Goal: Task Accomplishment & Management: Use online tool/utility

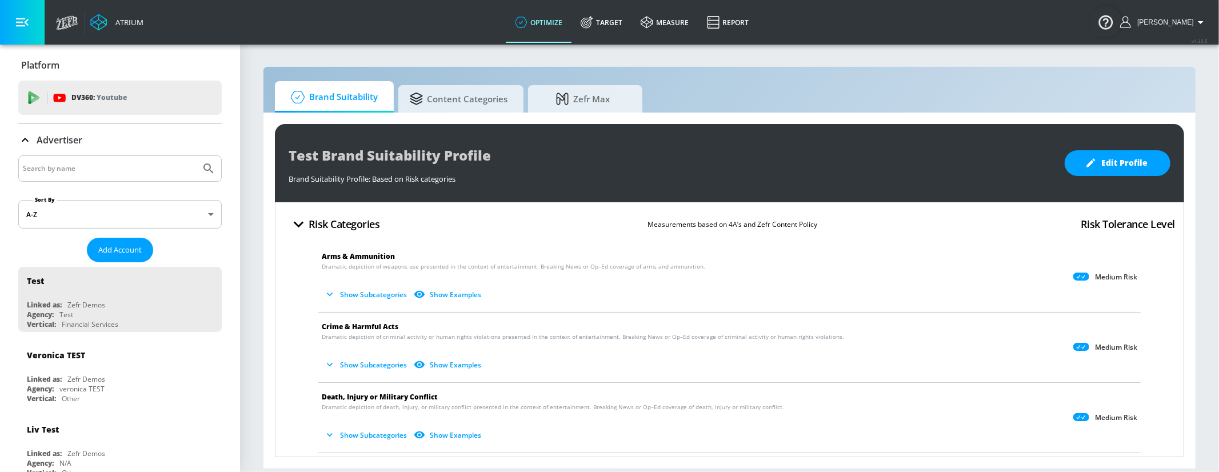
click at [158, 174] on input "Search by name" at bounding box center [109, 168] width 173 height 15
click at [158, 173] on input "Search by name" at bounding box center [109, 168] width 173 height 15
type input "abbvie"
click at [208, 170] on button "Submit Search" at bounding box center [208, 168] width 25 height 25
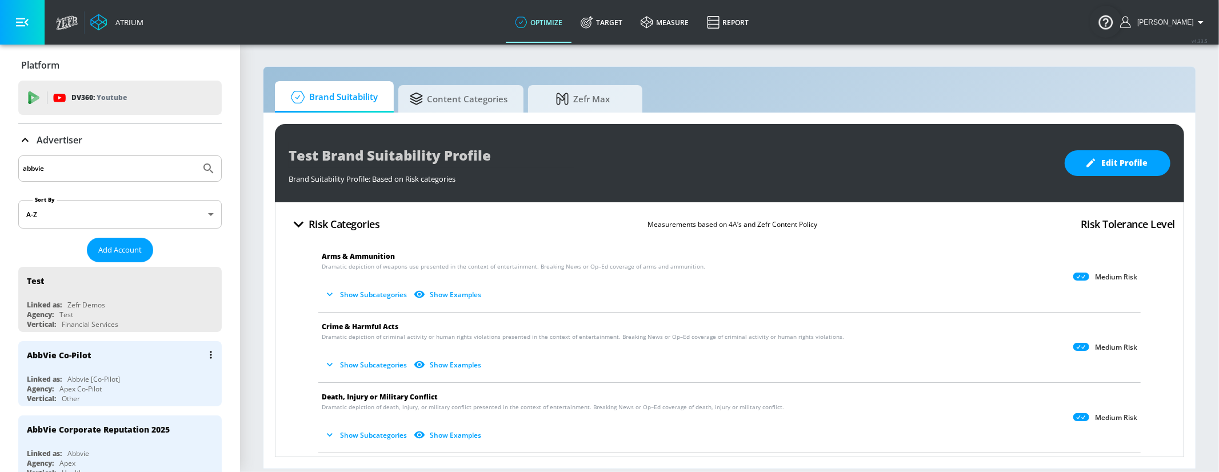
click at [159, 388] on div "Agency: Apex Co-Pilot" at bounding box center [123, 389] width 192 height 10
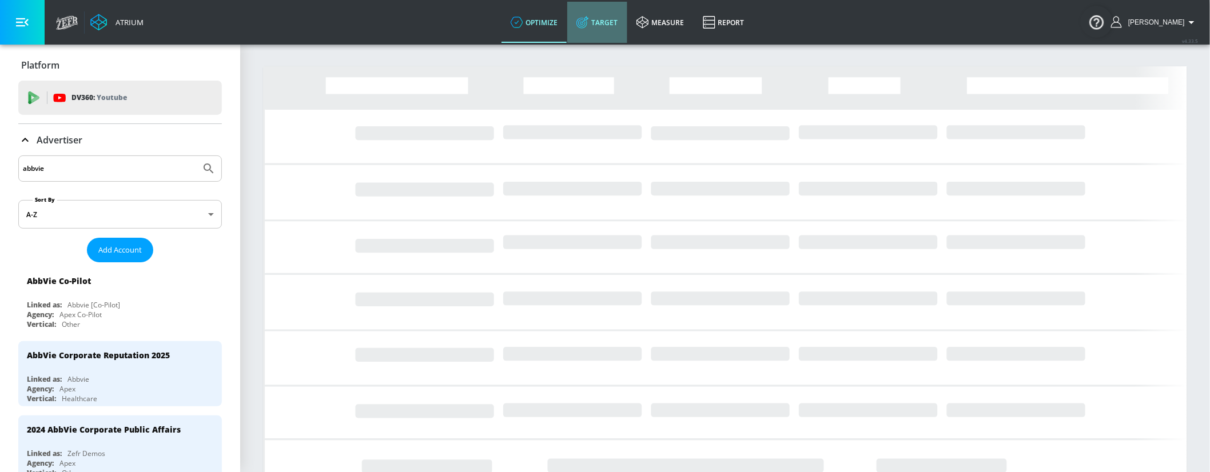
click at [627, 14] on link "Target" at bounding box center [597, 22] width 60 height 41
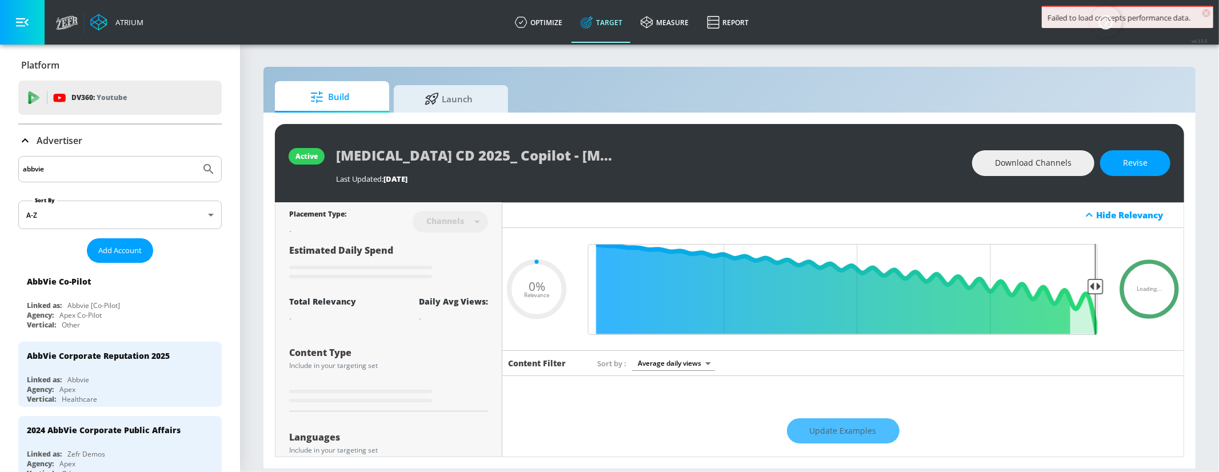
type input "0.05"
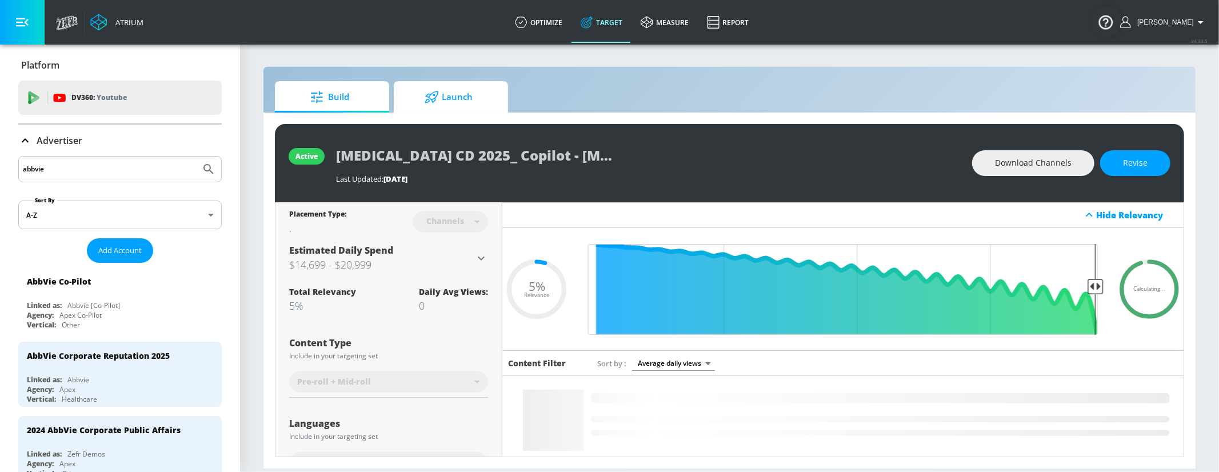
click at [485, 89] on span "Launch" at bounding box center [448, 96] width 87 height 27
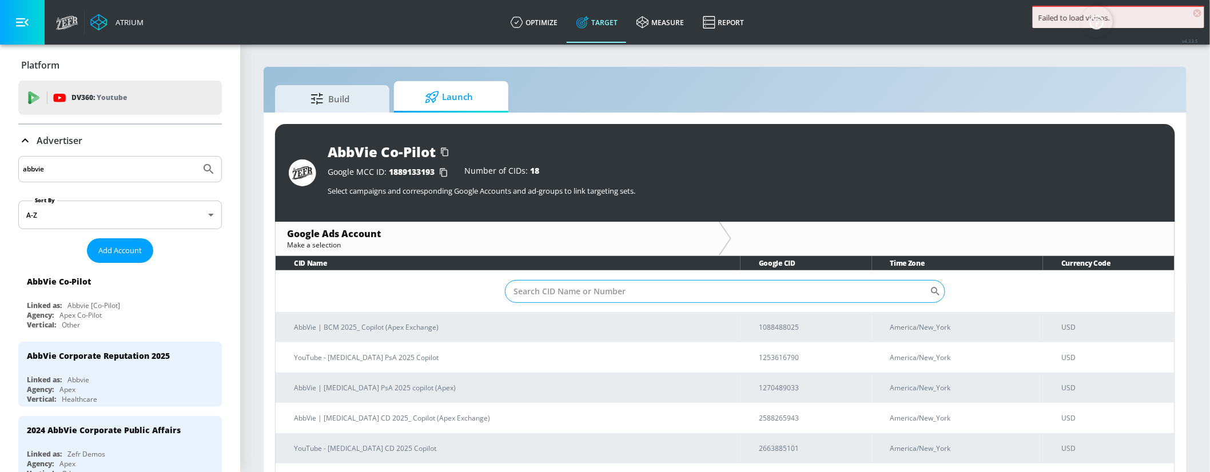
click at [566, 293] on input "Sort By" at bounding box center [717, 291] width 425 height 23
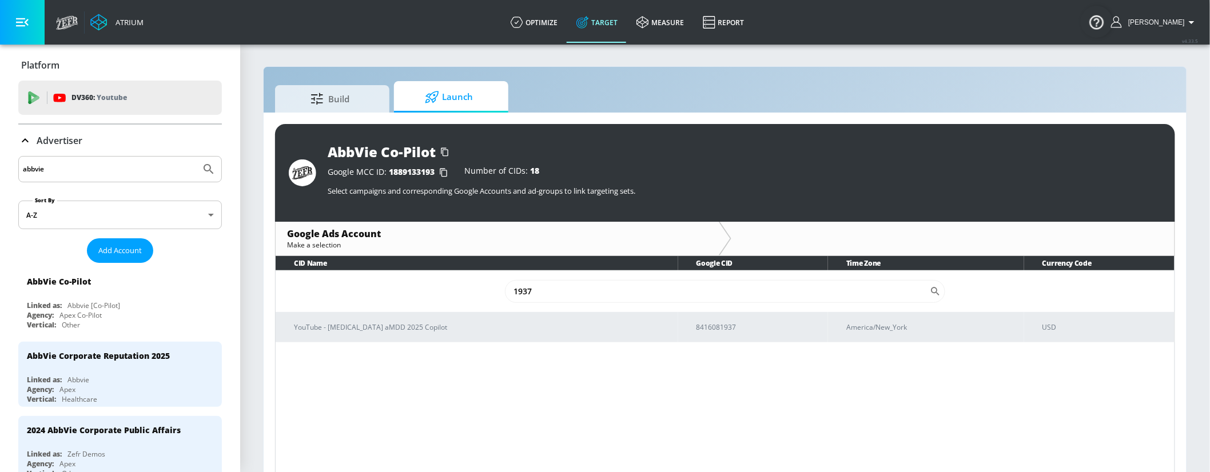
drag, startPoint x: 560, startPoint y: 300, endPoint x: 449, endPoint y: 301, distance: 110.3
click at [449, 301] on td "1937 ​" at bounding box center [725, 291] width 899 height 42
type input "1"
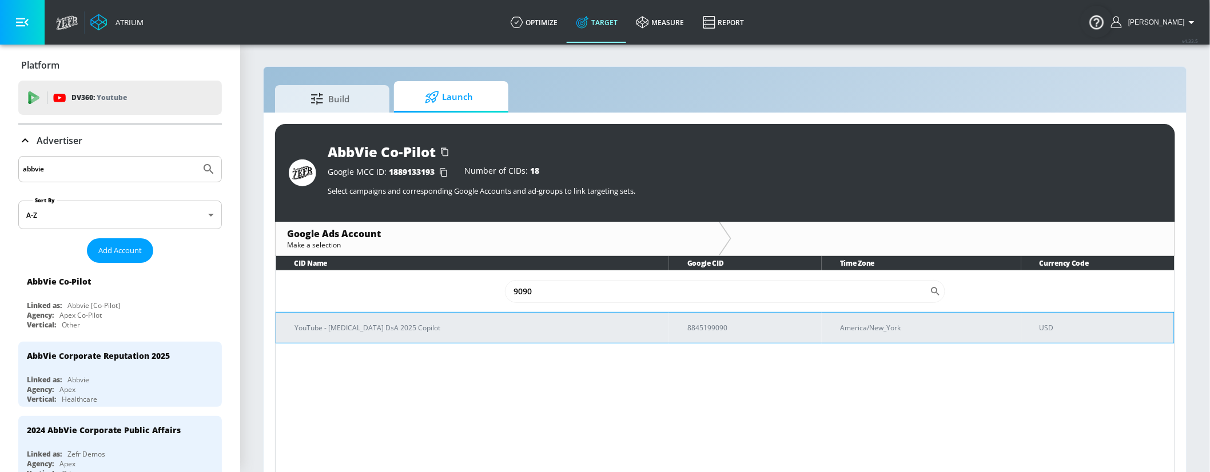
type input "9090"
click at [372, 339] on td "YouTube - [MEDICAL_DATA] DsA 2025 Copilot" at bounding box center [472, 327] width 393 height 31
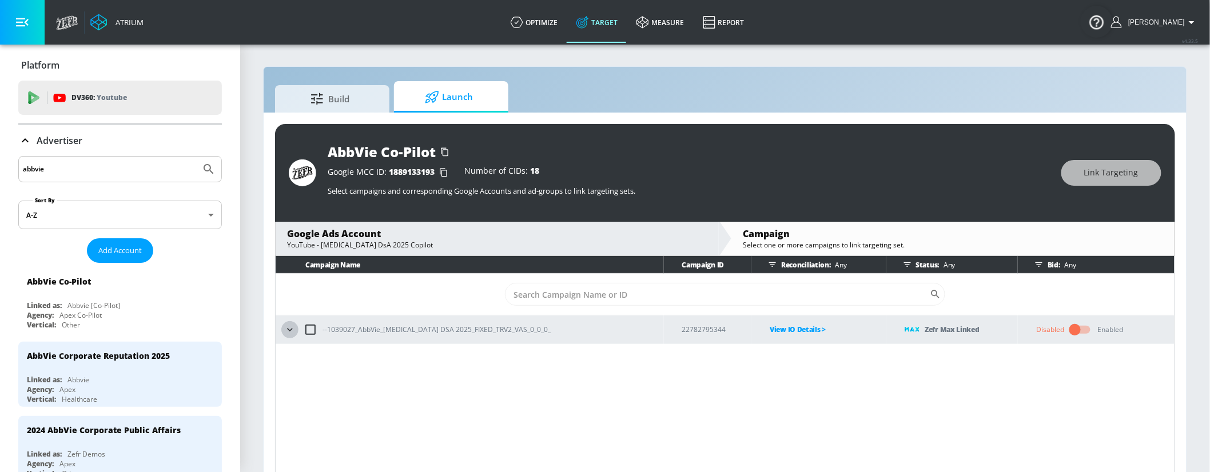
click at [296, 327] on button "button" at bounding box center [289, 329] width 17 height 17
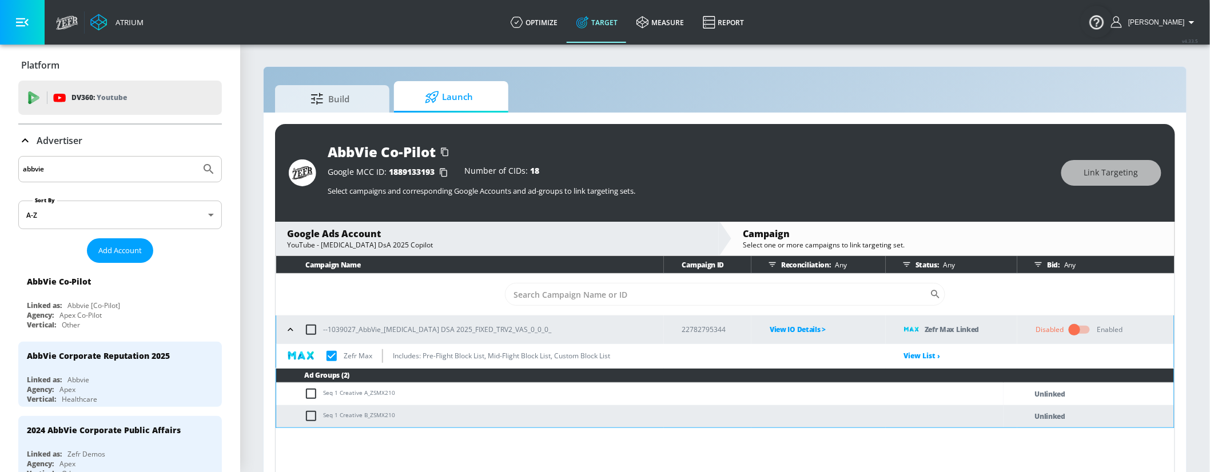
click at [292, 328] on icon "button" at bounding box center [290, 329] width 11 height 11
